Goal: Understand process/instructions: Learn how to perform a task or action

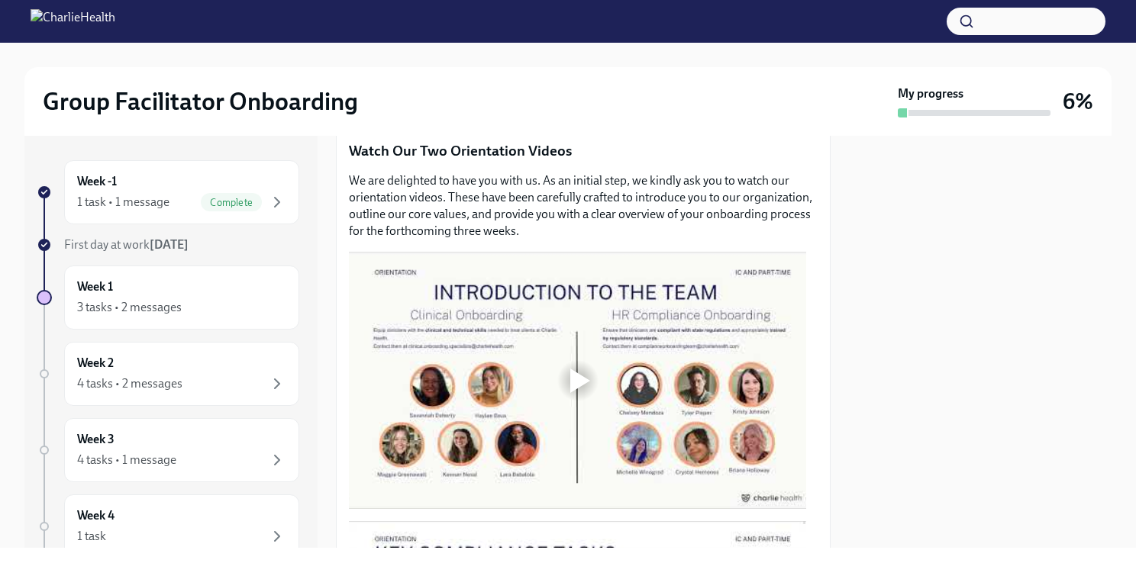
scroll to position [683, 0]
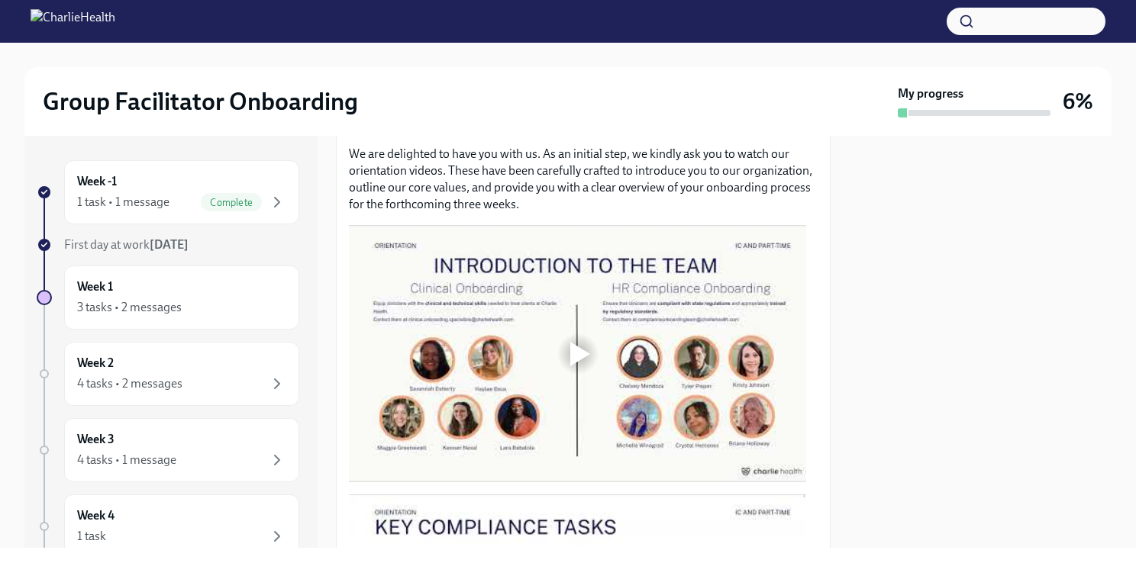
click at [581, 342] on div at bounding box center [580, 354] width 20 height 24
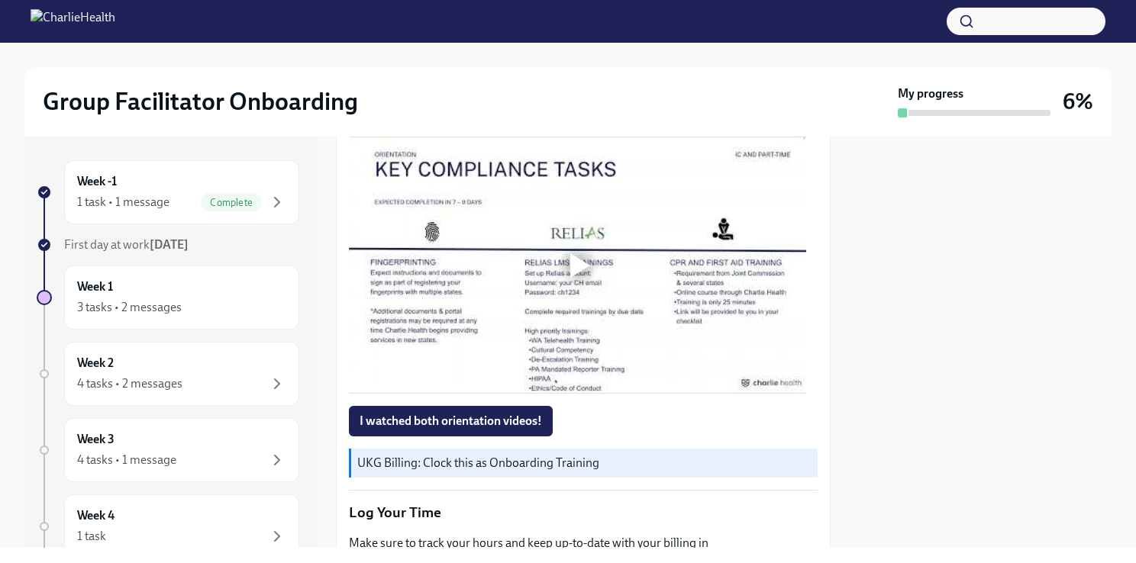
scroll to position [1053, 0]
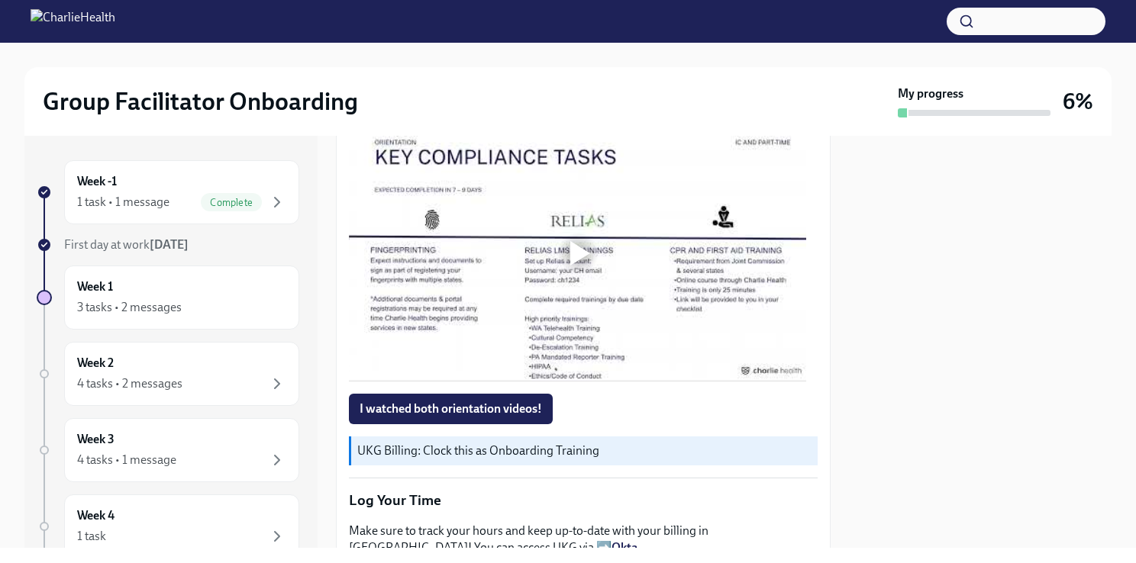
click at [572, 245] on div at bounding box center [580, 253] width 20 height 24
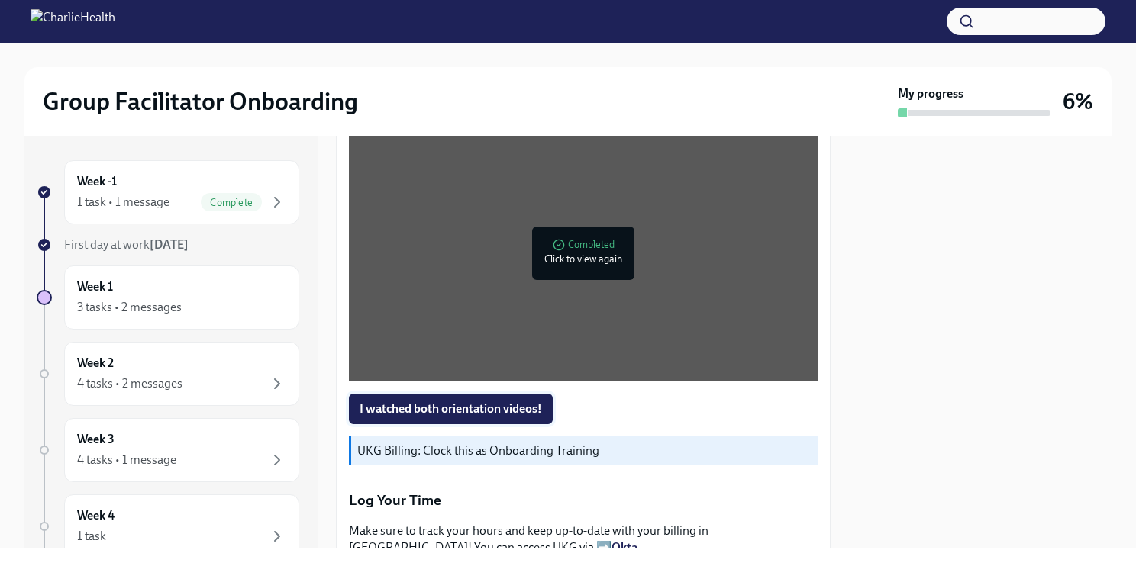
click at [433, 401] on span "I watched both orientation videos!" at bounding box center [450, 408] width 182 height 15
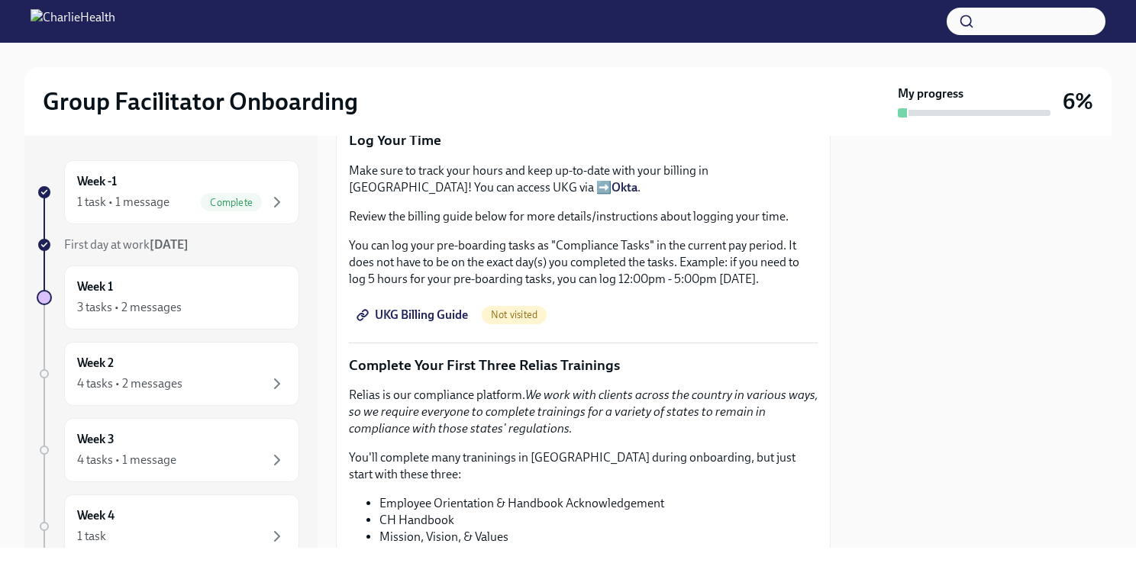
scroll to position [1416, 0]
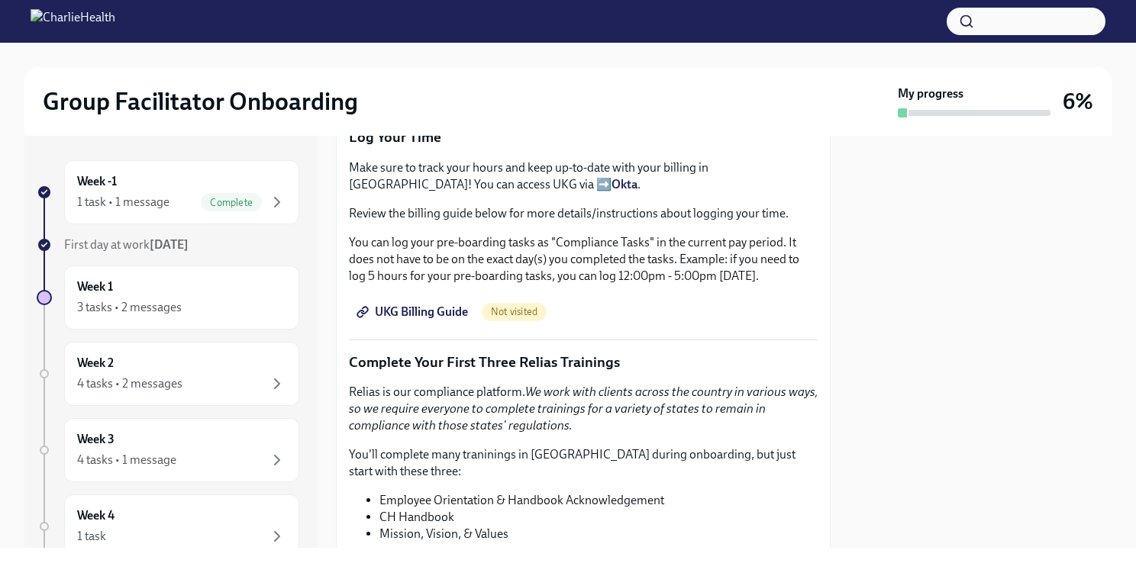
click at [418, 304] on span "UKG Billing Guide" at bounding box center [413, 311] width 108 height 15
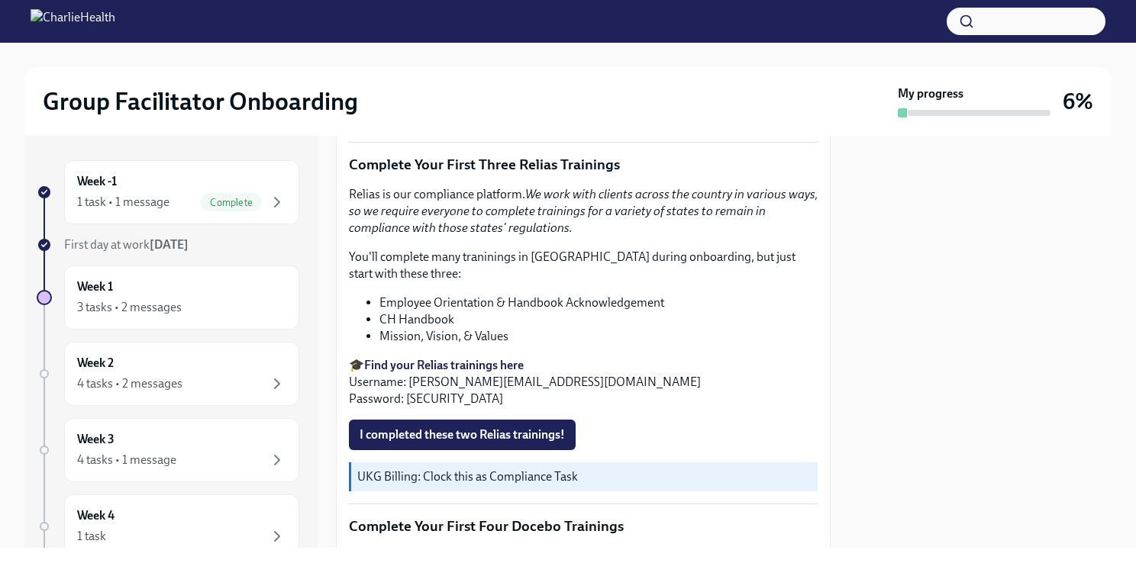
scroll to position [1625, 0]
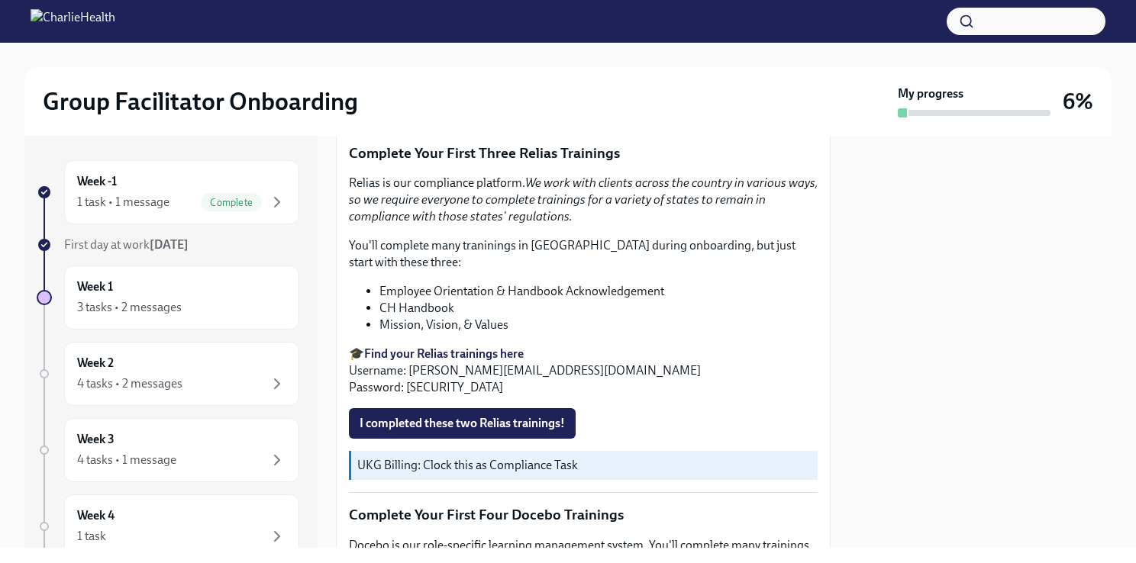
click at [417, 346] on strong "Find your Relias trainings here" at bounding box center [443, 353] width 159 height 14
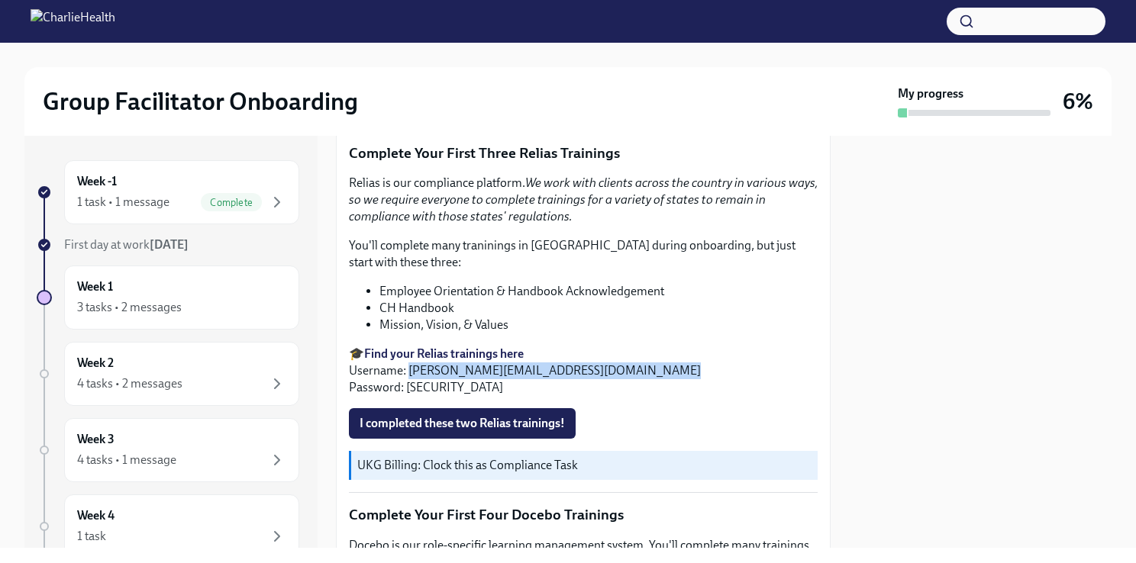
drag, startPoint x: 638, startPoint y: 363, endPoint x: 411, endPoint y: 360, distance: 227.4
click at [411, 360] on p "🎓 Find your Relias trainings here Username: [PERSON_NAME][EMAIL_ADDRESS][DOMAIN…" at bounding box center [583, 371] width 469 height 50
copy p "[PERSON_NAME][EMAIL_ADDRESS][DOMAIN_NAME]"
click at [502, 416] on span "I completed these two Relias trainings!" at bounding box center [461, 423] width 205 height 15
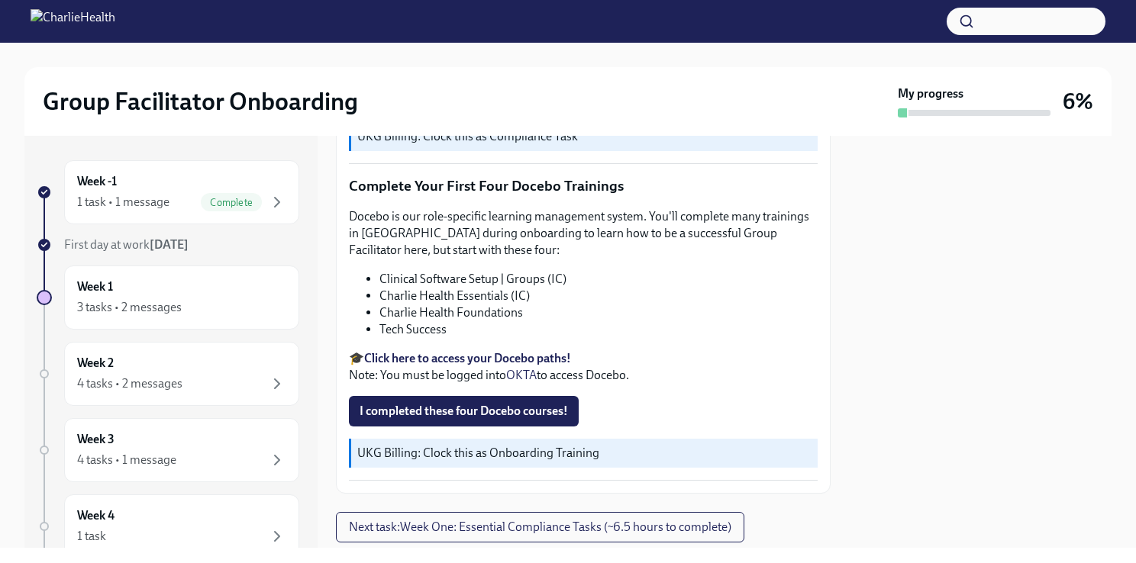
scroll to position [1958, 0]
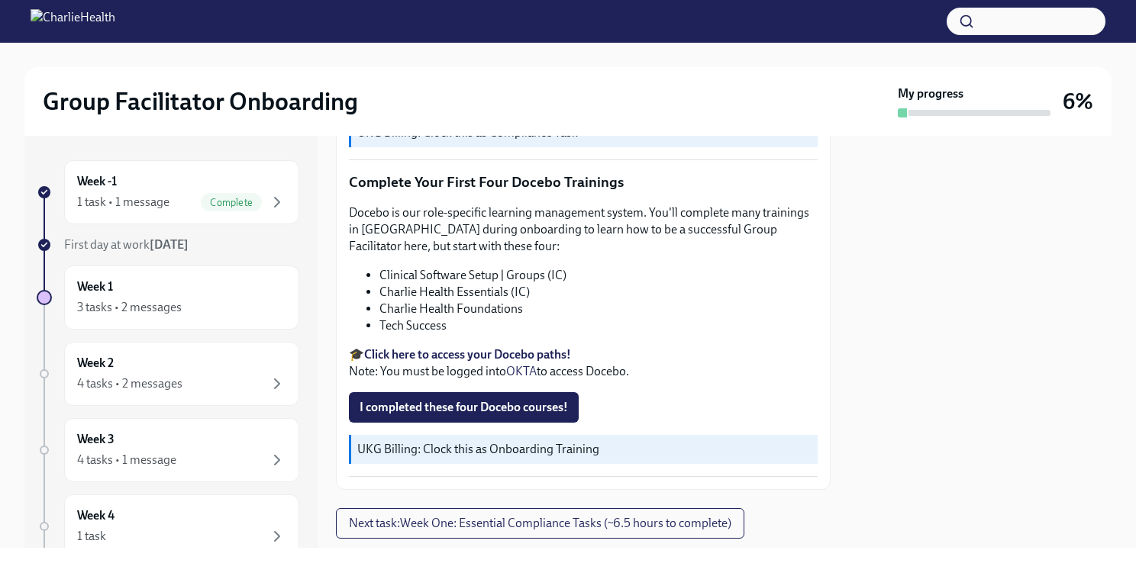
click at [443, 347] on strong "Click here to access your Docebo paths!" at bounding box center [467, 354] width 207 height 14
